Goal: Task Accomplishment & Management: Manage account settings

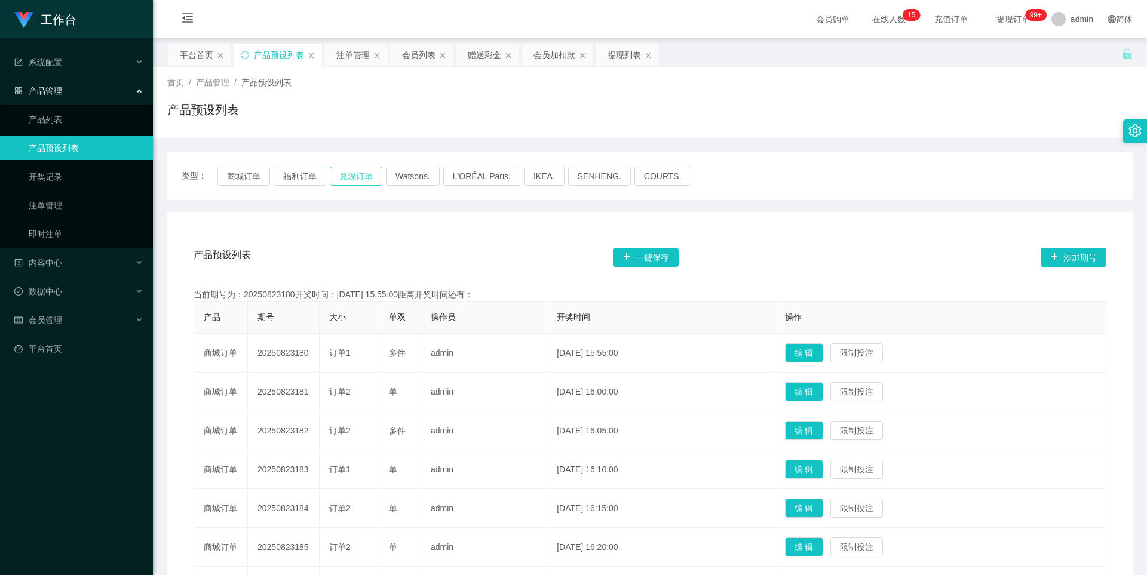
click at [353, 173] on button "兑现订单" at bounding box center [356, 176] width 53 height 19
click at [241, 176] on button "商城订单" at bounding box center [243, 176] width 53 height 19
click at [410, 243] on div "产品预设列表 一键保存 添加期号" at bounding box center [650, 257] width 913 height 38
click at [349, 51] on div "注单管理" at bounding box center [352, 55] width 33 height 23
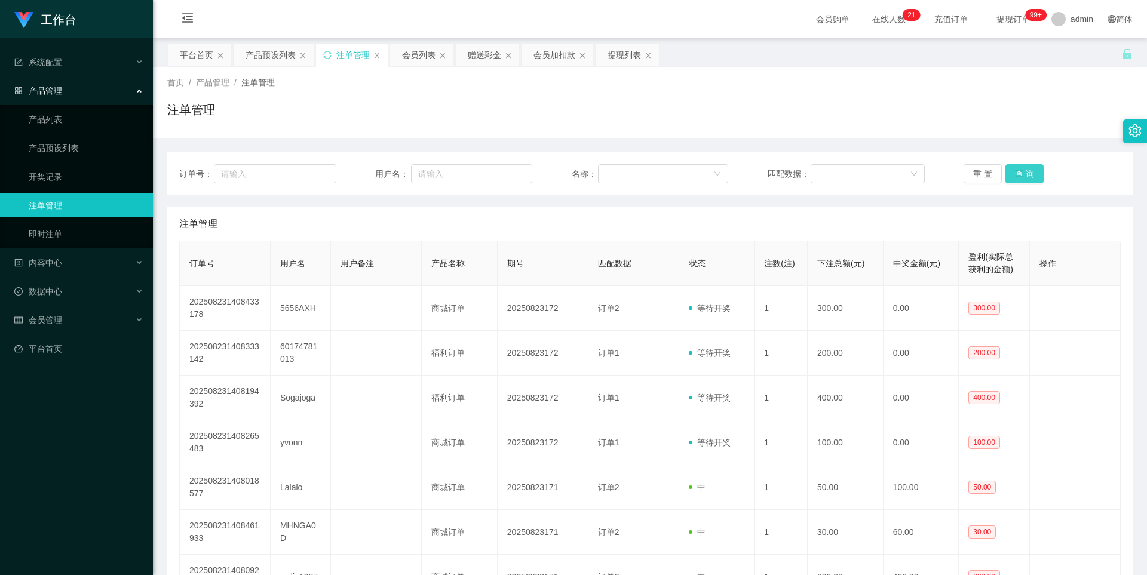
click at [1016, 167] on button "查 询" at bounding box center [1025, 173] width 38 height 19
click at [1015, 174] on button "查 询" at bounding box center [1025, 173] width 38 height 19
click at [1015, 168] on button "查 询" at bounding box center [1025, 173] width 38 height 19
click at [1017, 170] on button "查 询" at bounding box center [1025, 173] width 38 height 19
click at [1018, 172] on button "查 询" at bounding box center [1025, 173] width 38 height 19
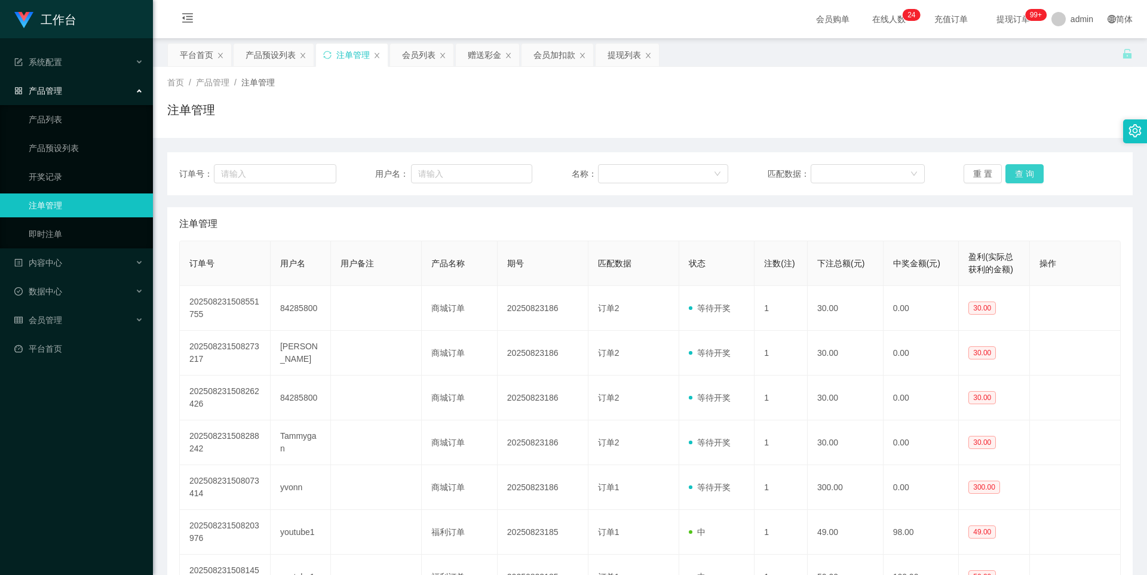
click at [1018, 172] on button "查 询" at bounding box center [1025, 173] width 38 height 19
click at [1016, 175] on button "查 询" at bounding box center [1025, 173] width 38 height 19
click at [1016, 173] on button "查 询" at bounding box center [1025, 173] width 38 height 19
click at [1022, 173] on button "查 询" at bounding box center [1025, 173] width 38 height 19
click at [271, 57] on div "产品预设列表" at bounding box center [271, 55] width 50 height 23
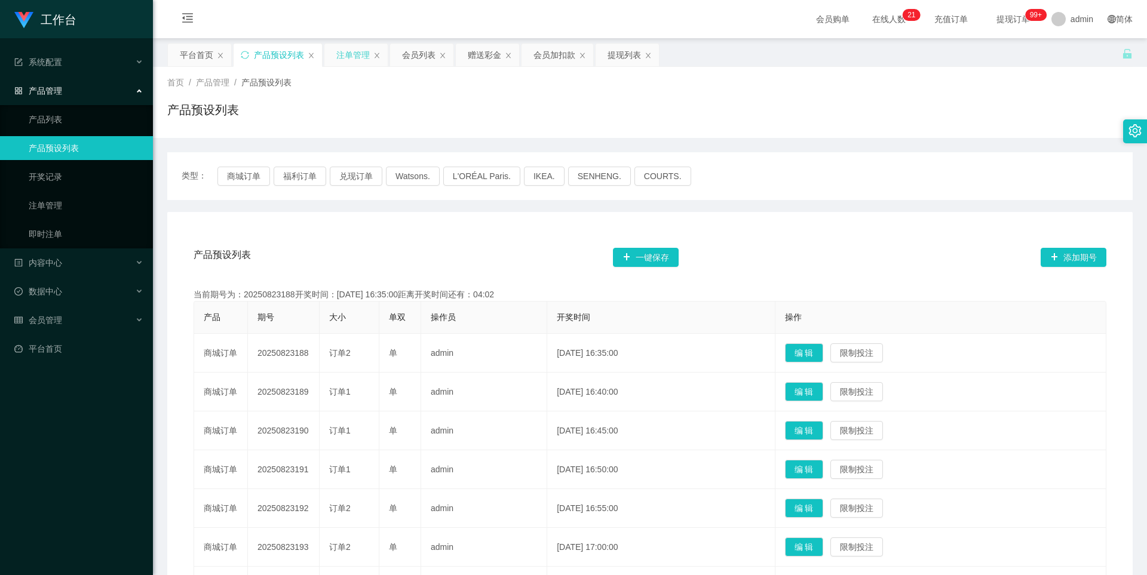
click at [347, 54] on div "注单管理" at bounding box center [352, 55] width 33 height 23
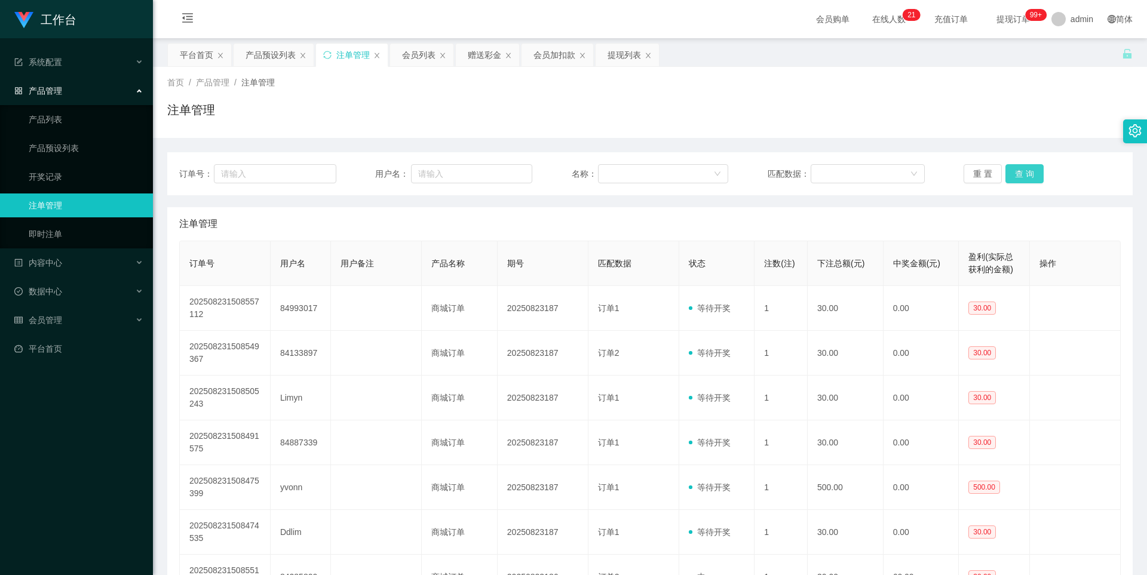
click at [1029, 173] on button "查 询" at bounding box center [1025, 173] width 38 height 19
click at [265, 55] on div "产品预设列表" at bounding box center [271, 55] width 50 height 23
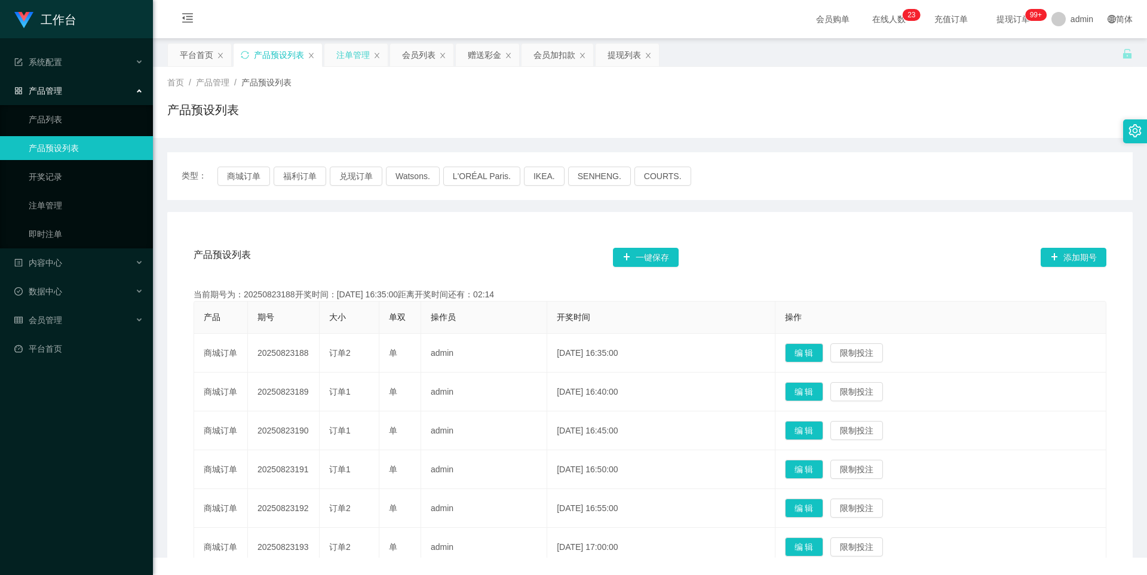
click at [358, 57] on div "注单管理" at bounding box center [352, 55] width 33 height 23
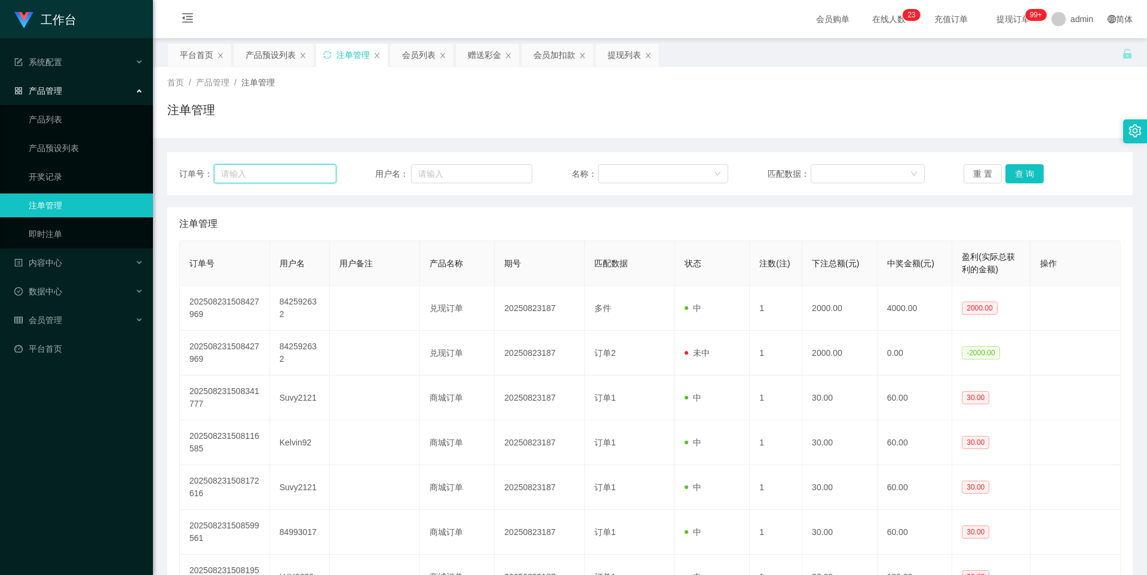
click at [286, 166] on input "text" at bounding box center [275, 173] width 122 height 19
drag, startPoint x: 446, startPoint y: 173, endPoint x: 541, endPoint y: 173, distance: 95.6
click at [447, 173] on input "text" at bounding box center [471, 173] width 121 height 19
paste input "XinYu2024"
type input "XinYu2024"
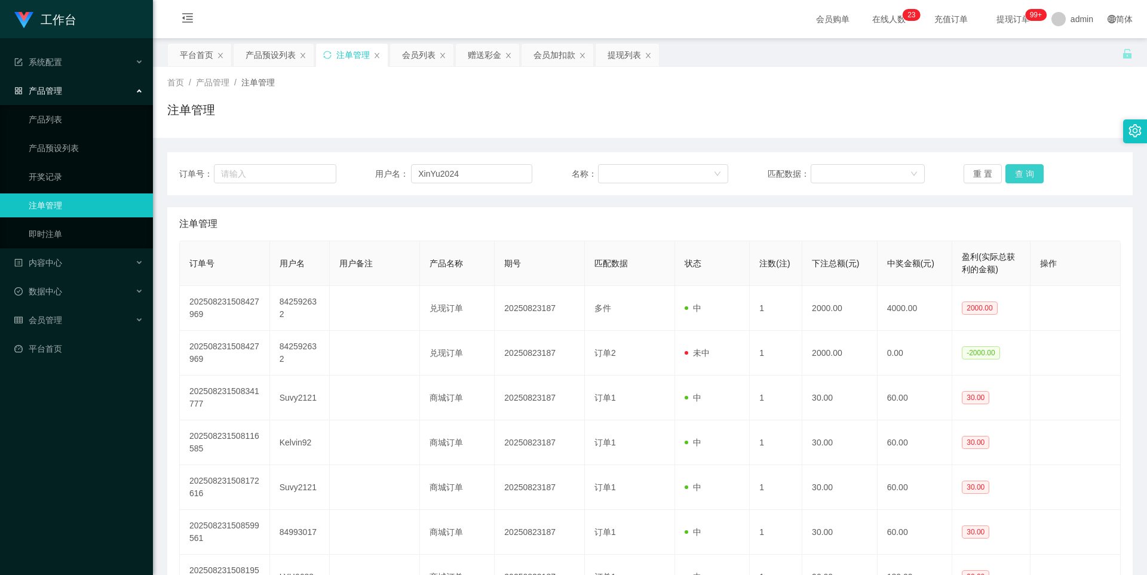
click at [1029, 176] on button "查 询" at bounding box center [1025, 173] width 38 height 19
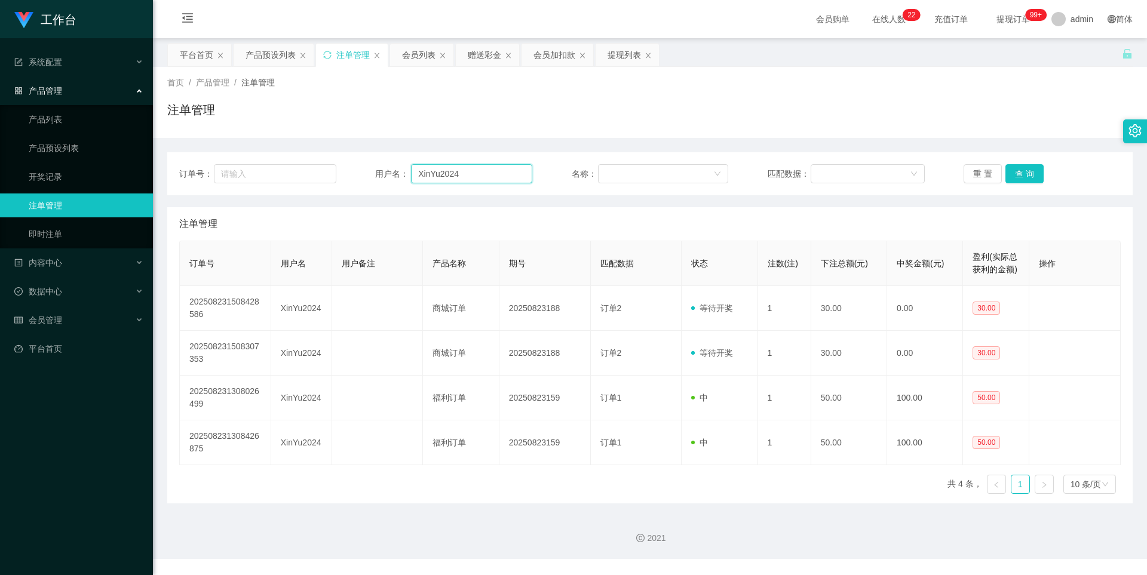
drag, startPoint x: 480, startPoint y: 172, endPoint x: 179, endPoint y: 167, distance: 300.6
click at [179, 167] on div "订单号： 用户名： XinYu2024 名称： 匹配数据： 重 置 查 询" at bounding box center [650, 173] width 942 height 19
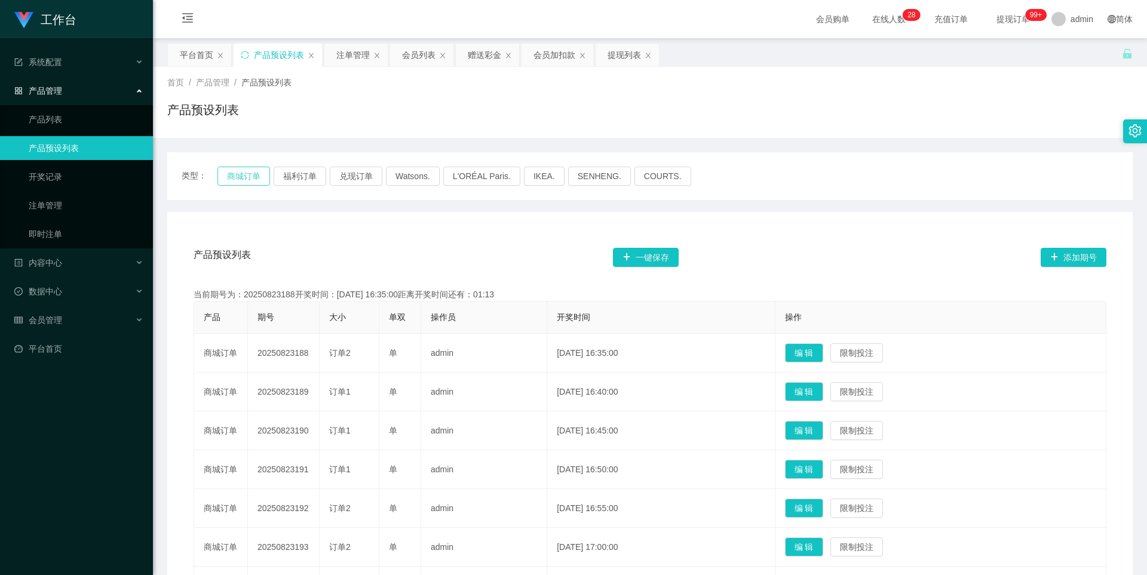
click at [239, 177] on button "商城订单" at bounding box center [243, 176] width 53 height 19
click at [414, 261] on div "产品预设列表 一键保存 添加期号" at bounding box center [650, 257] width 913 height 38
click at [344, 56] on div "注单管理" at bounding box center [352, 55] width 33 height 23
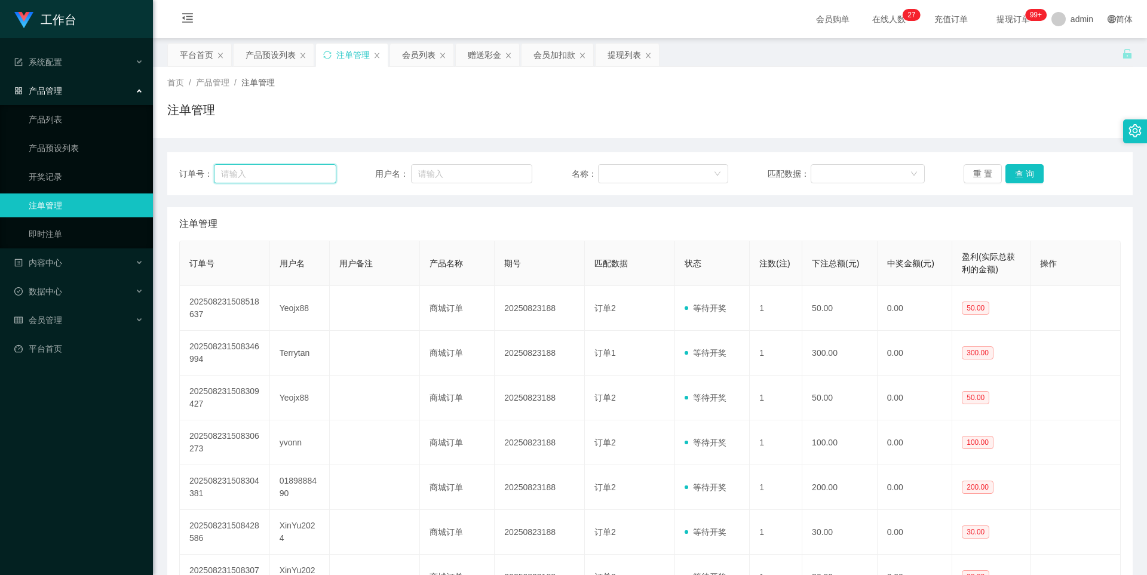
click at [297, 174] on input "text" at bounding box center [275, 173] width 122 height 19
paste input "XinYu2024"
type input "XinYu2024"
click at [1025, 170] on button "查 询" at bounding box center [1025, 173] width 38 height 19
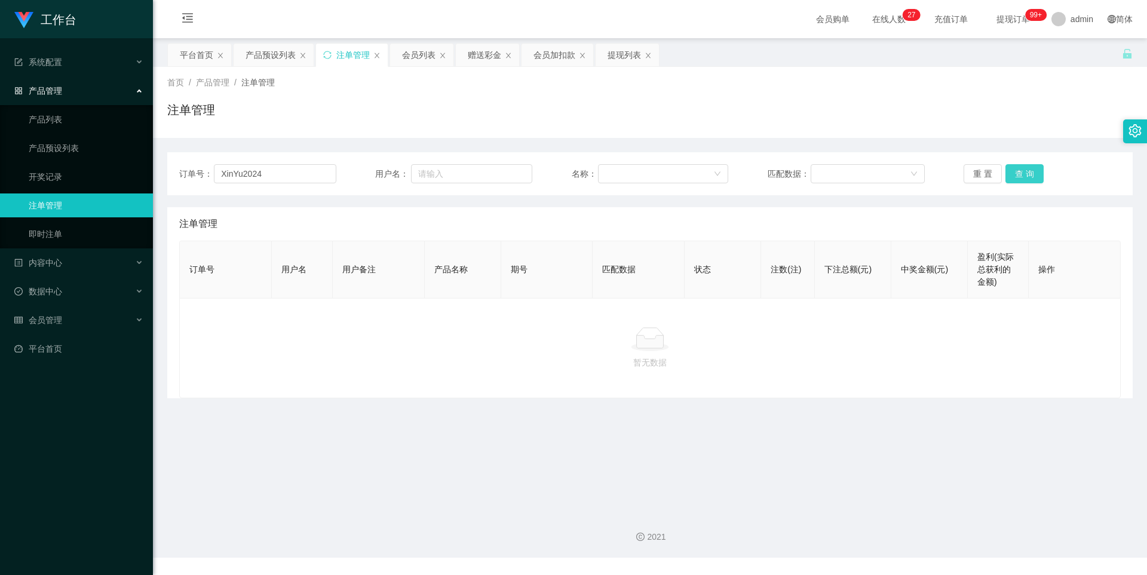
click at [1022, 178] on button "查 询" at bounding box center [1025, 173] width 38 height 19
click at [275, 175] on input "XinYu2024" at bounding box center [275, 173] width 122 height 19
click at [1019, 175] on button "查 询" at bounding box center [1025, 173] width 38 height 19
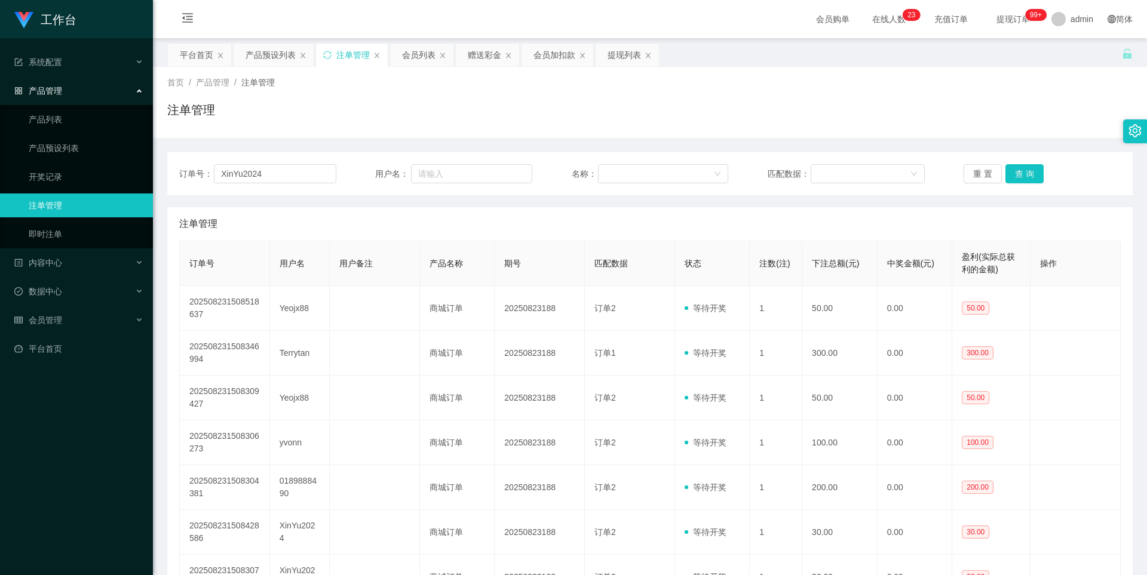
type input "XinYu2024"
click at [1019, 172] on button "查 询" at bounding box center [1025, 173] width 38 height 19
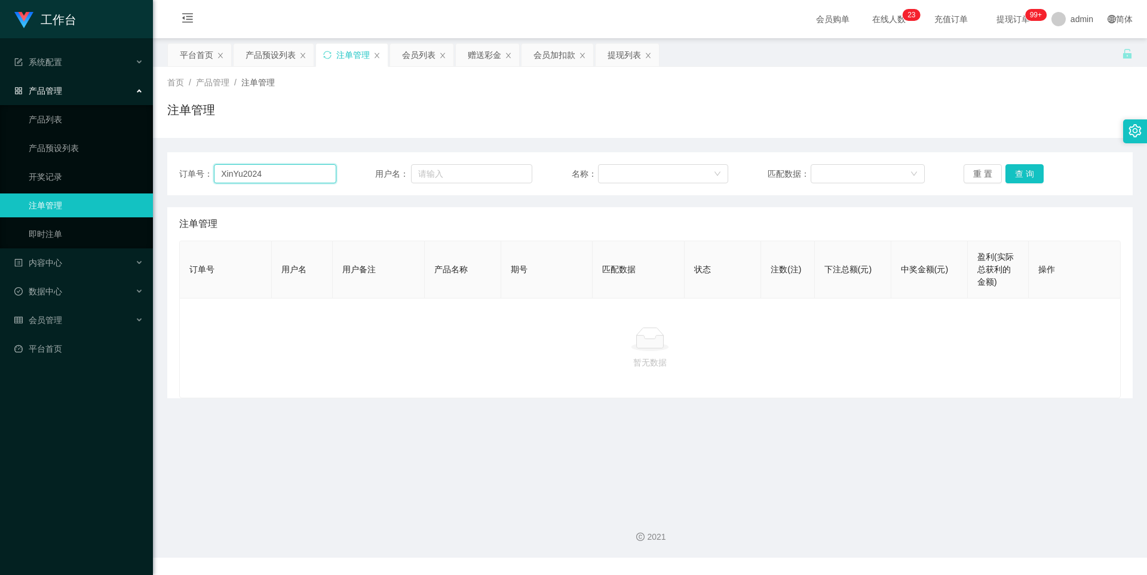
drag, startPoint x: 251, startPoint y: 170, endPoint x: 158, endPoint y: 170, distance: 92.6
click at [158, 170] on main "关闭左侧 关闭右侧 关闭其它 刷新页面 平台首页 产品预设列表 注单管理 会员列表 赠送彩金 会员加扣款 提现列表 首页 / 产品管理 / 注单管理 / 注单…" at bounding box center [650, 270] width 994 height 464
click at [1018, 173] on button "查 询" at bounding box center [1025, 173] width 38 height 19
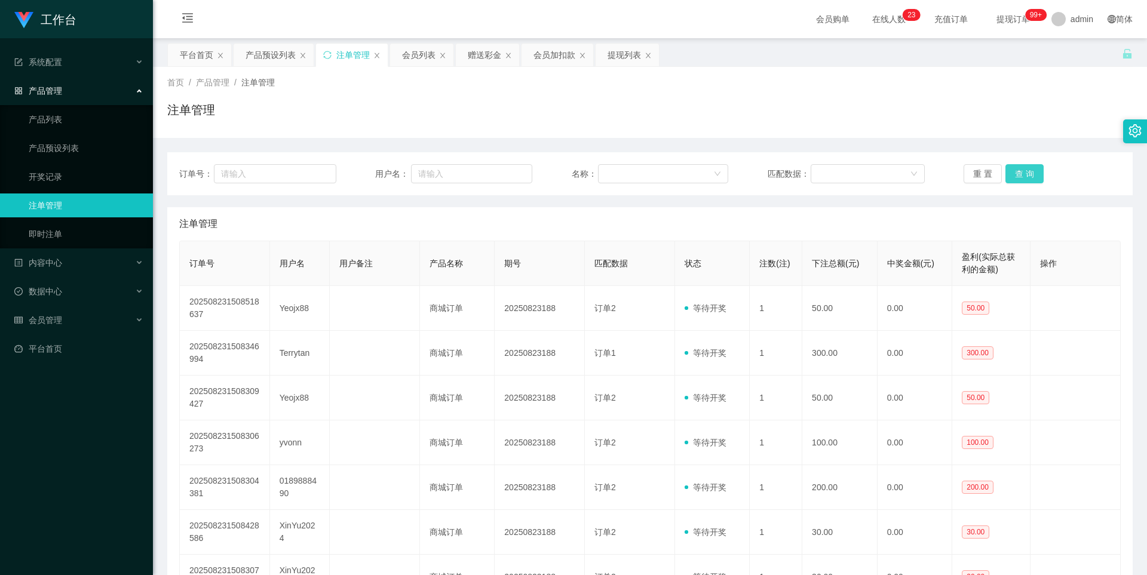
click at [1025, 168] on button "查 询" at bounding box center [1025, 173] width 38 height 19
click at [1032, 172] on button "查 询" at bounding box center [1025, 173] width 38 height 19
click at [1025, 172] on button "查 询" at bounding box center [1025, 173] width 38 height 19
click at [1009, 167] on button "查 询" at bounding box center [1025, 173] width 38 height 19
click at [1015, 171] on button "查 询" at bounding box center [1025, 173] width 38 height 19
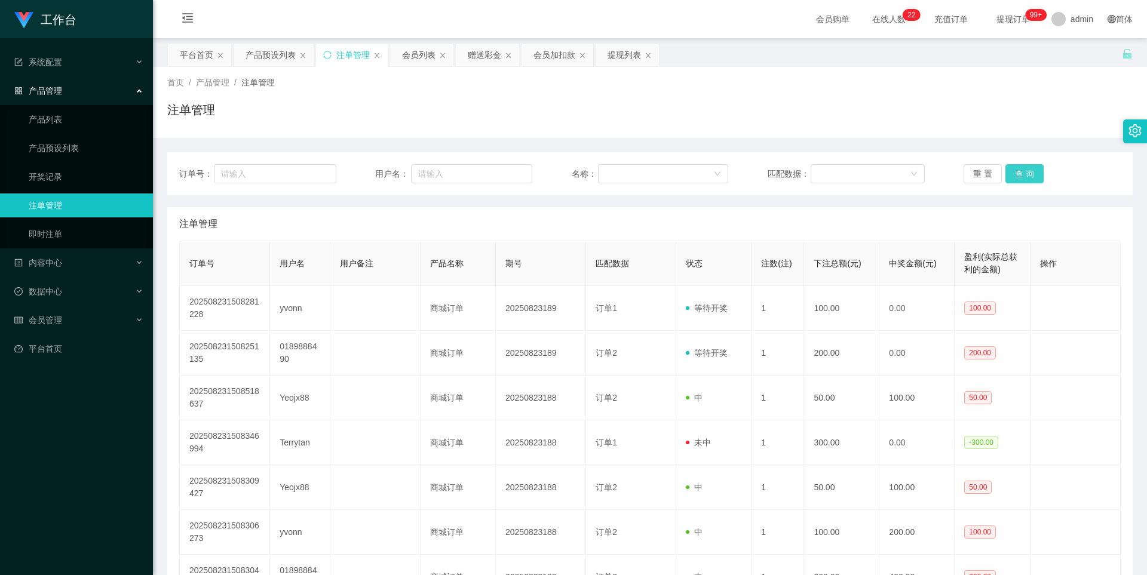
click at [1025, 181] on button "查 询" at bounding box center [1025, 173] width 38 height 19
click at [1019, 171] on button "查 询" at bounding box center [1025, 173] width 38 height 19
click at [549, 54] on div "会员加扣款" at bounding box center [555, 55] width 42 height 23
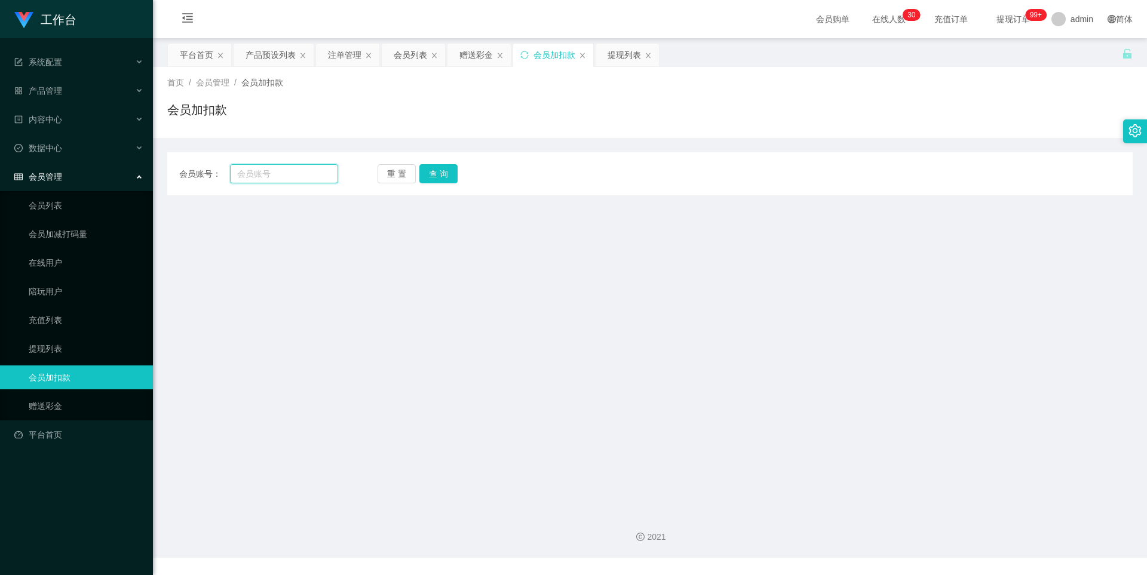
click at [269, 173] on input "text" at bounding box center [284, 173] width 108 height 19
paste input "XinYu2024"
type input "XinYu2024"
click at [439, 169] on button "查 询" at bounding box center [438, 173] width 38 height 19
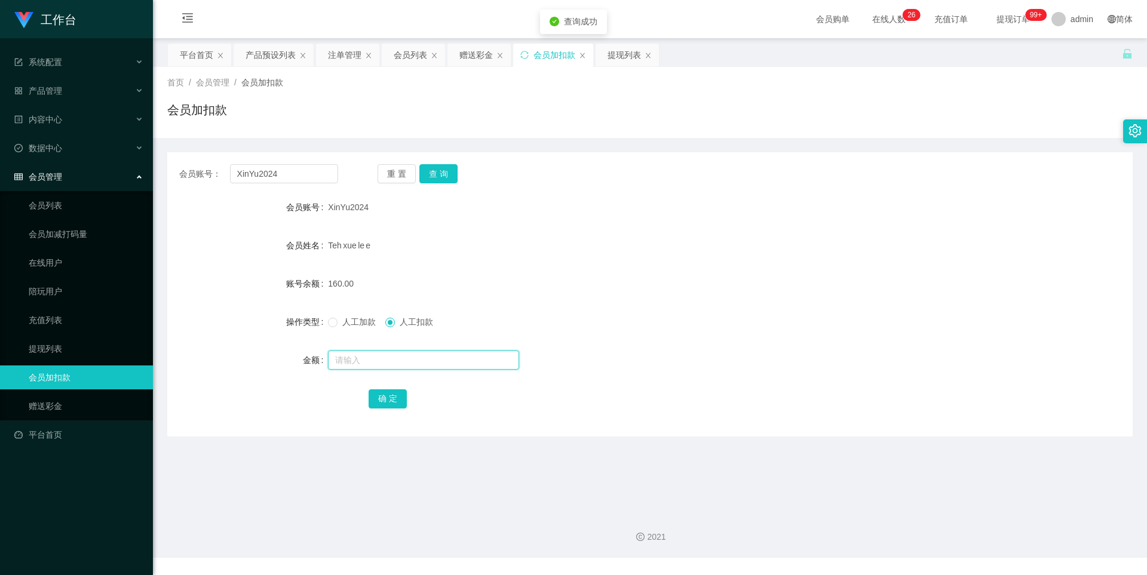
click at [370, 360] on input "text" at bounding box center [423, 360] width 191 height 19
type input "30"
click at [398, 402] on button "确 定" at bounding box center [388, 399] width 38 height 19
click at [445, 171] on button "查 询" at bounding box center [438, 173] width 38 height 19
click at [269, 59] on div "产品预设列表" at bounding box center [271, 55] width 50 height 23
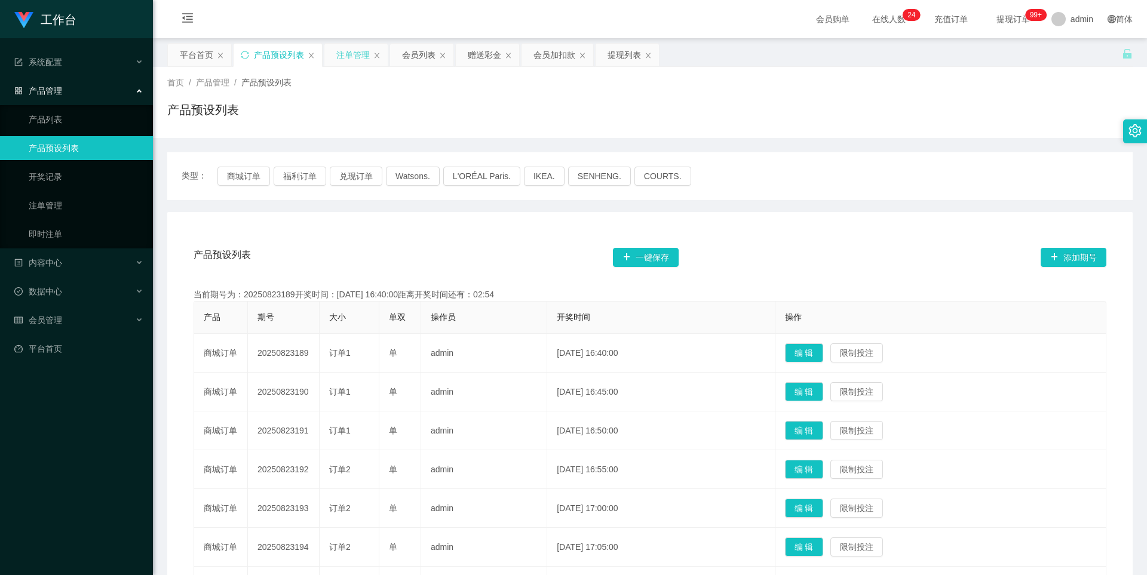
click at [356, 48] on div "注单管理" at bounding box center [352, 55] width 33 height 23
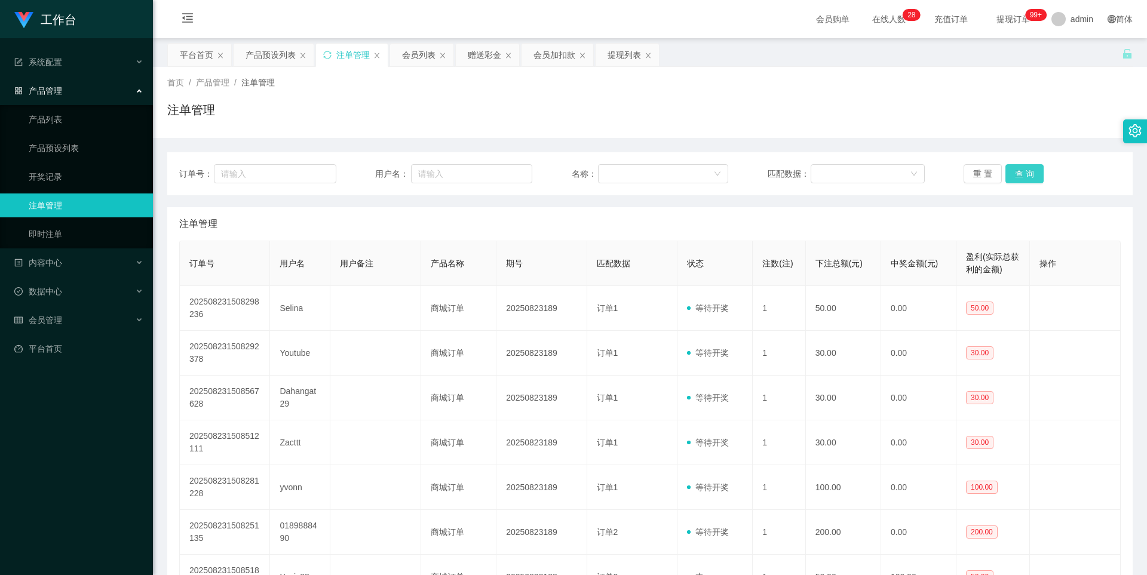
click at [1023, 173] on button "查 询" at bounding box center [1025, 173] width 38 height 19
